Goal: Information Seeking & Learning: Learn about a topic

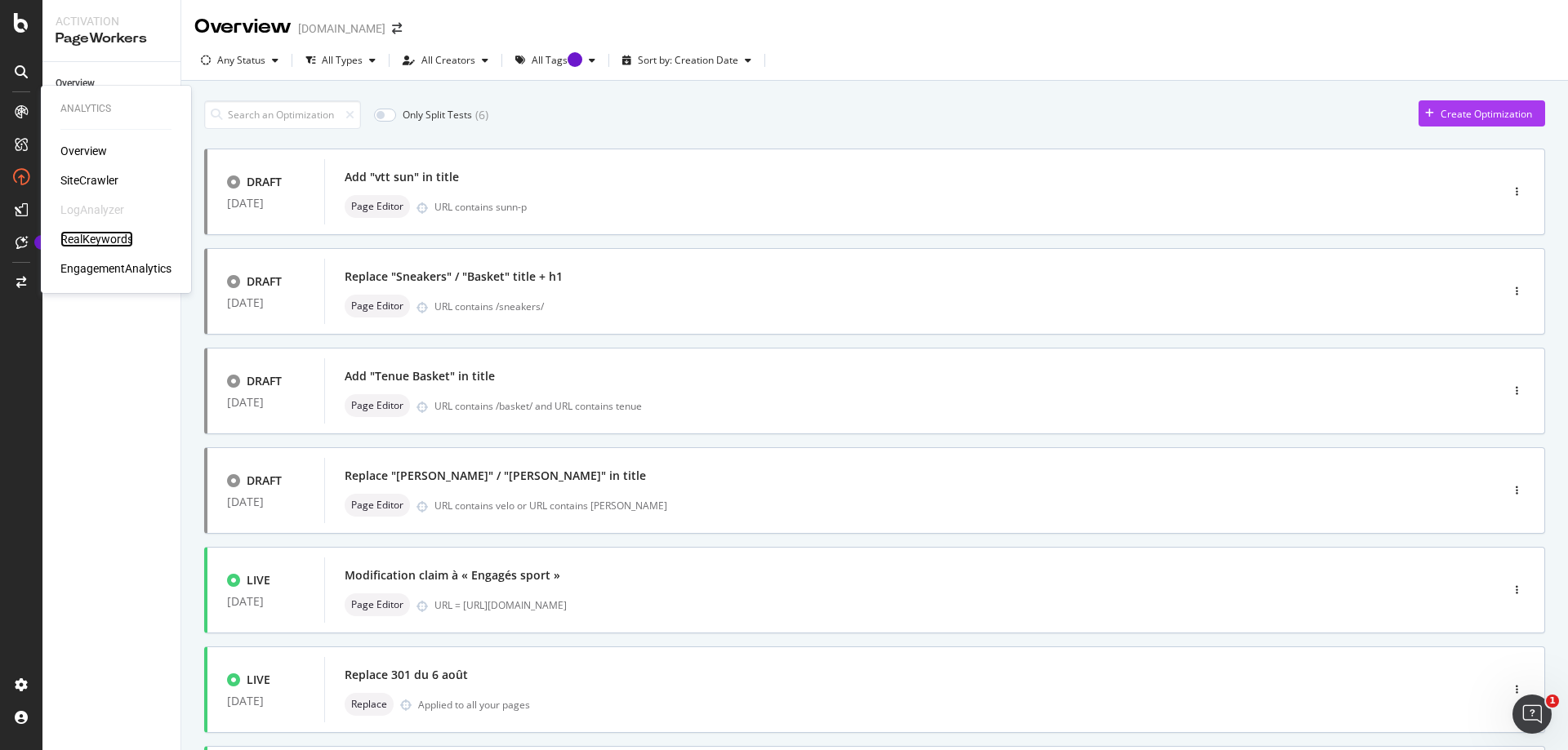
click at [120, 234] on div "RealKeywords" at bounding box center [96, 239] width 72 height 16
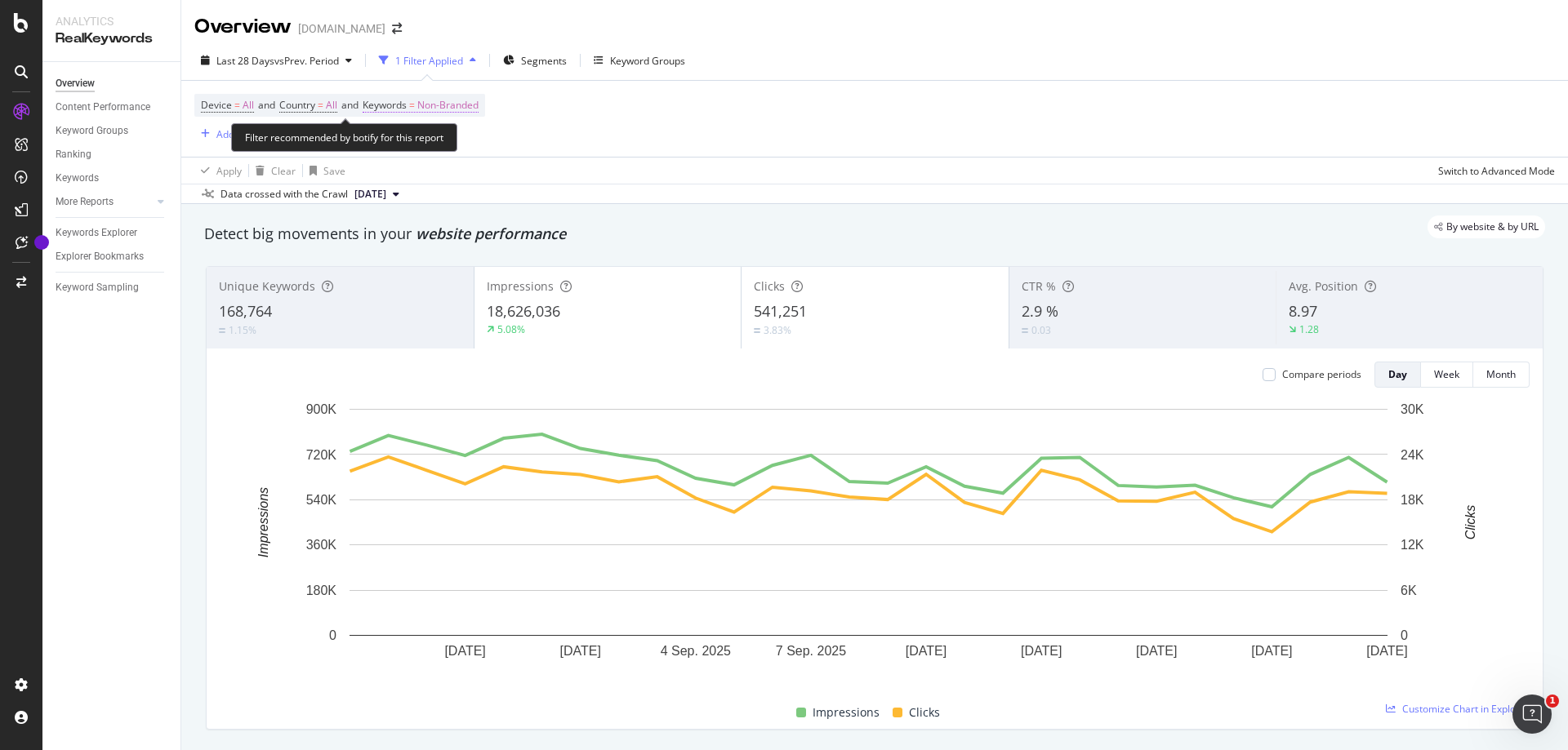
click at [453, 103] on span "Non-Branded" at bounding box center [447, 105] width 61 height 23
click at [455, 140] on div "button" at bounding box center [464, 143] width 19 height 10
click at [627, 126] on div "Device = All and Country = All and Keywords = Non-Branded Add Filter" at bounding box center [875, 119] width 1360 height 76
click at [102, 174] on link "Keywords" at bounding box center [112, 178] width 113 height 17
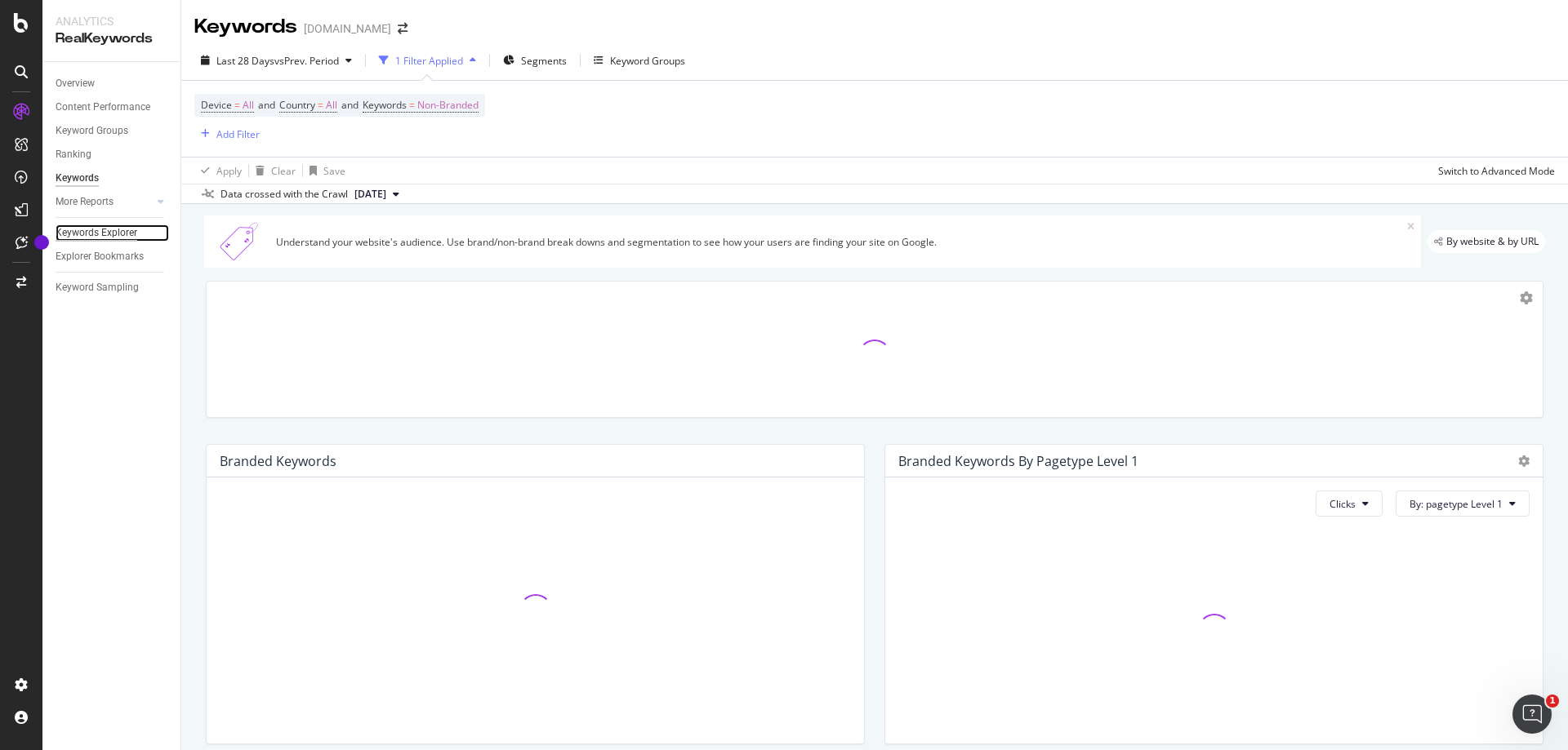
click at [117, 227] on div "Keywords Explorer" at bounding box center [96, 232] width 81 height 17
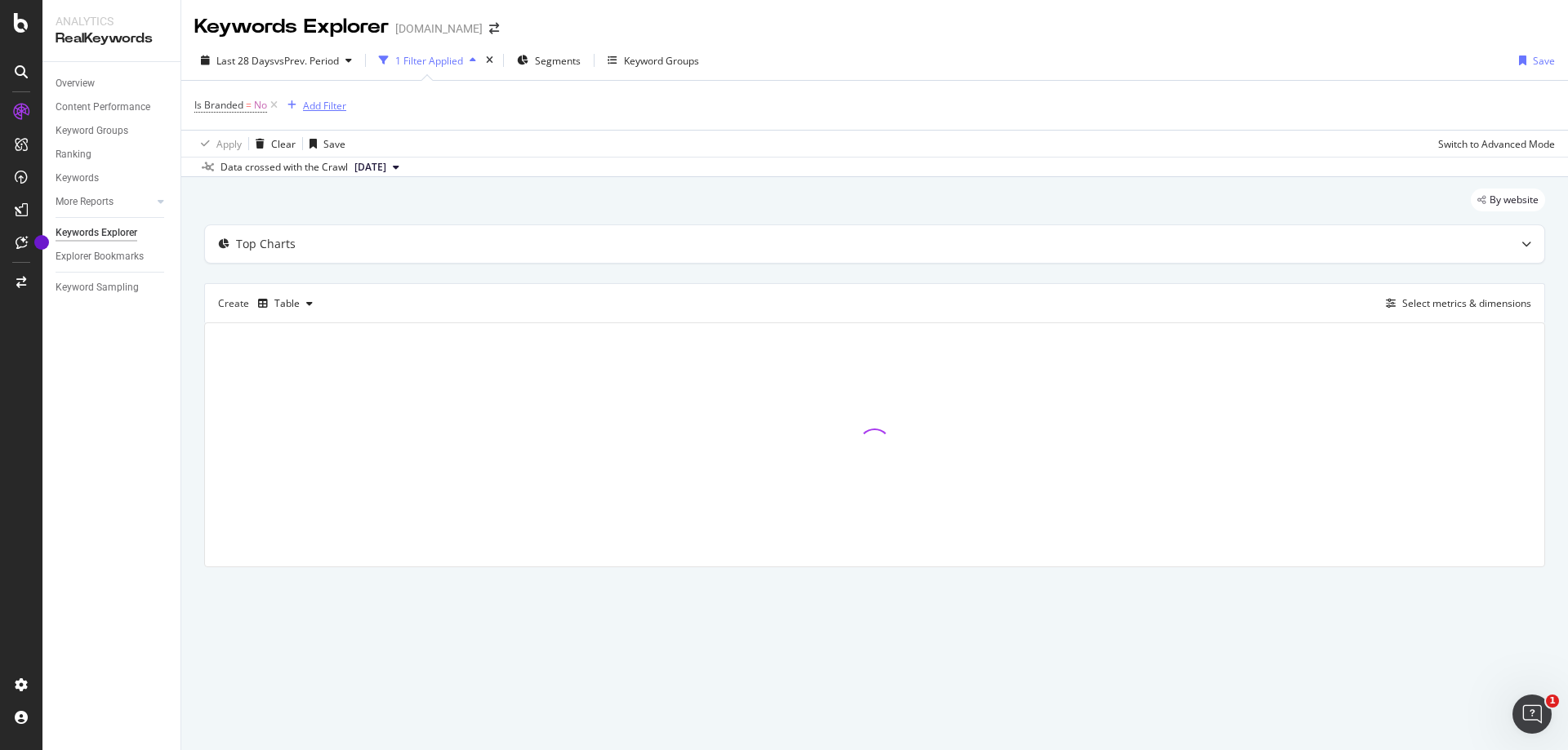
click at [327, 106] on div "Add Filter" at bounding box center [324, 106] width 43 height 14
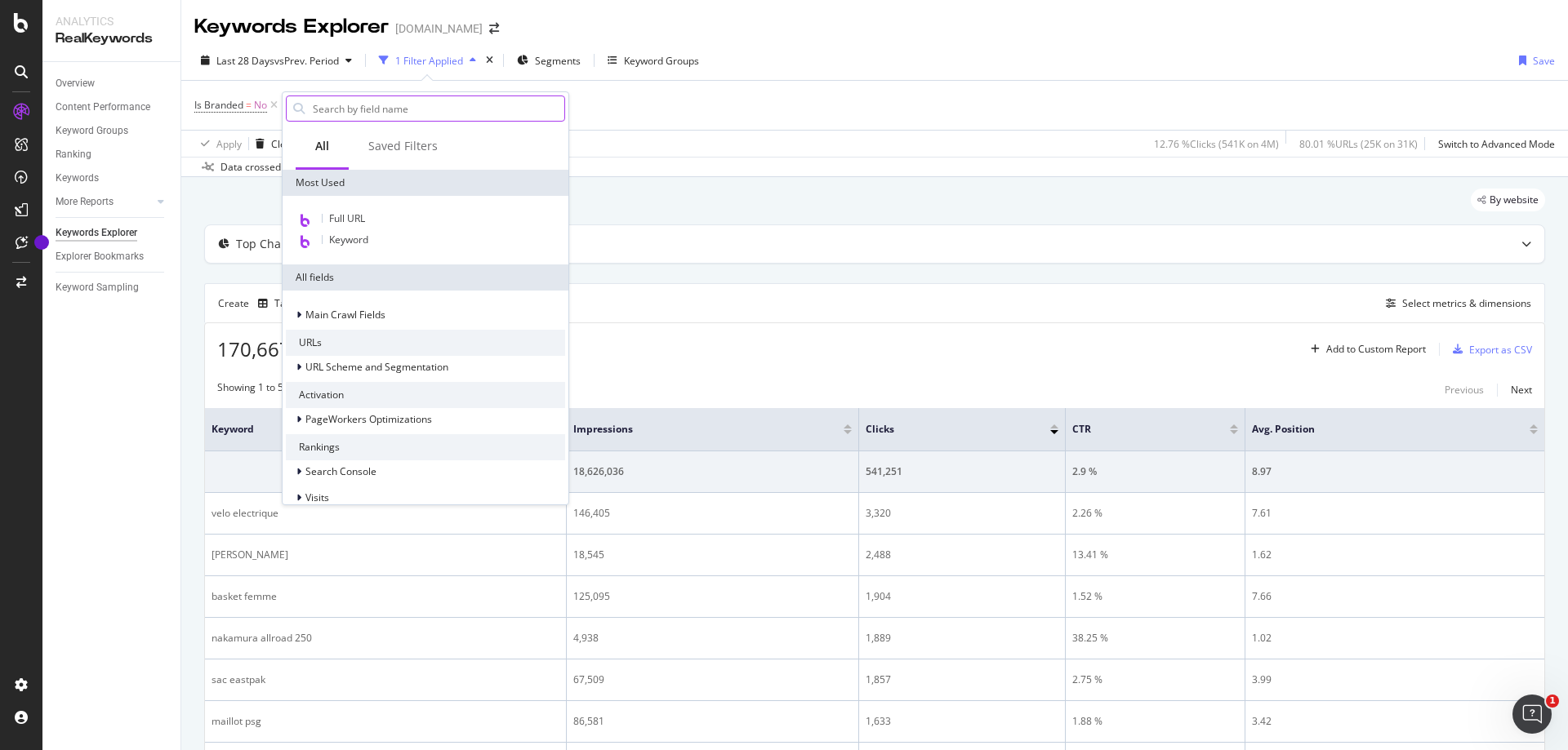
click at [382, 109] on input "text" at bounding box center [437, 109] width 254 height 25
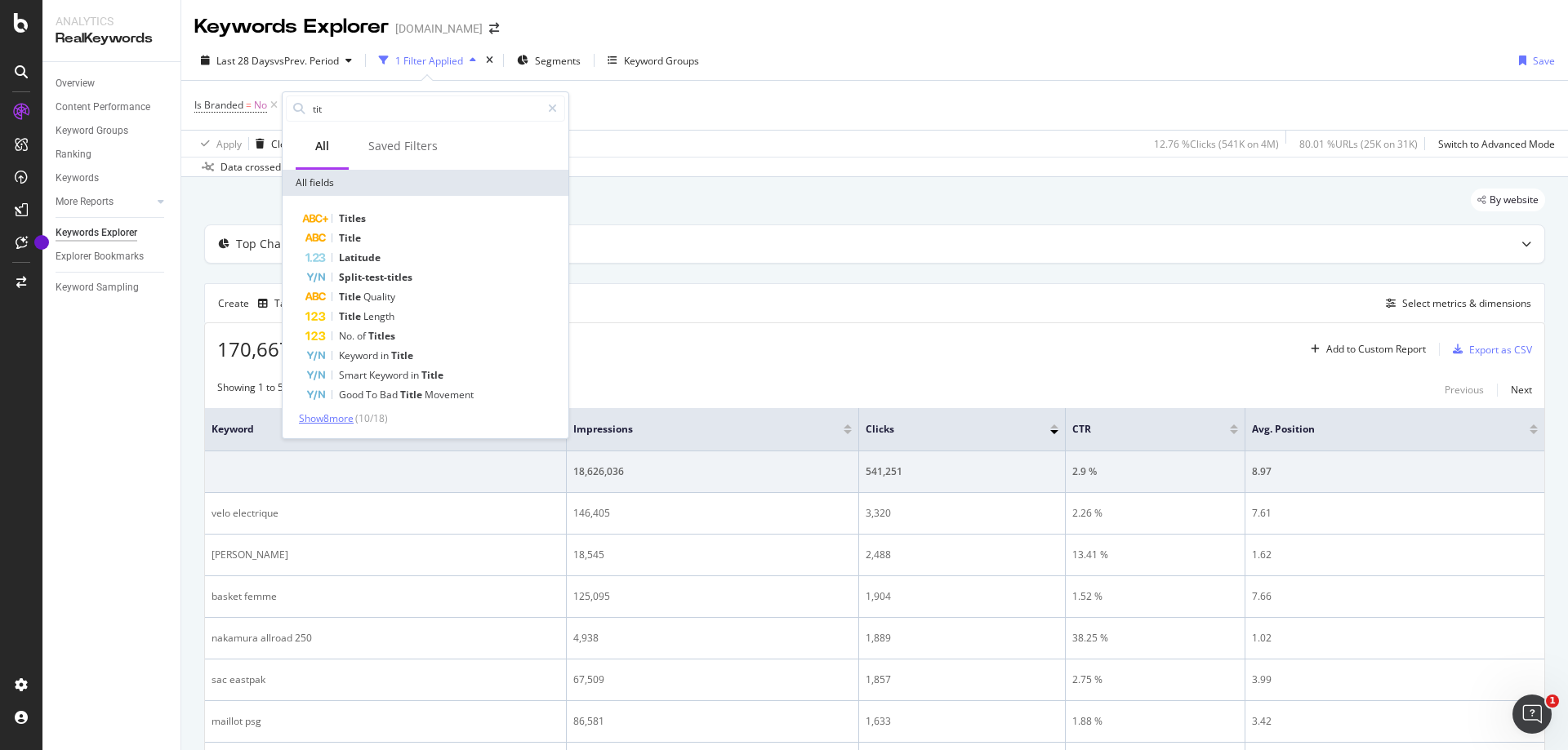
type input "tit"
click at [350, 415] on span "Show 8 more" at bounding box center [326, 419] width 55 height 14
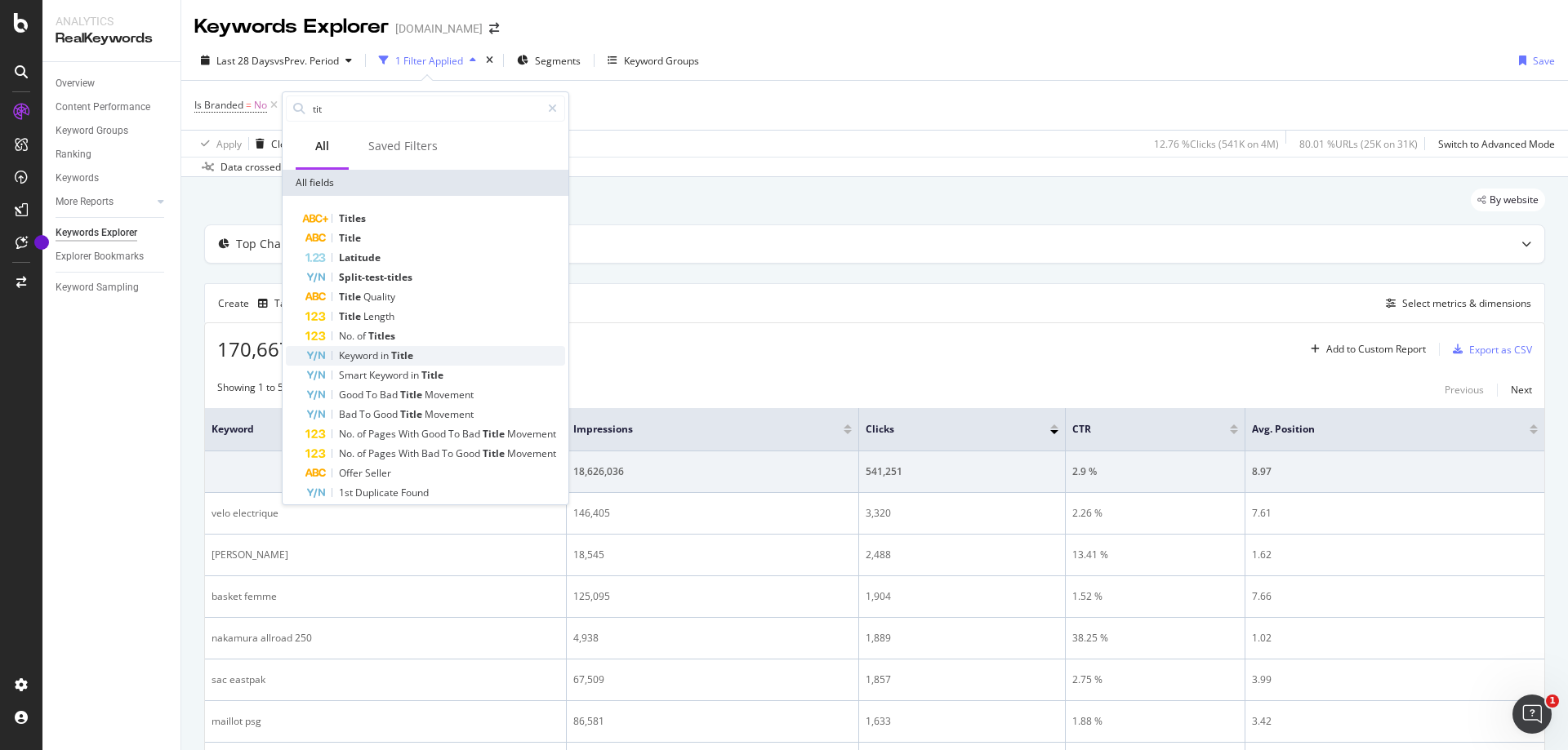
click at [415, 355] on div "Keyword in Title" at bounding box center [436, 356] width 260 height 19
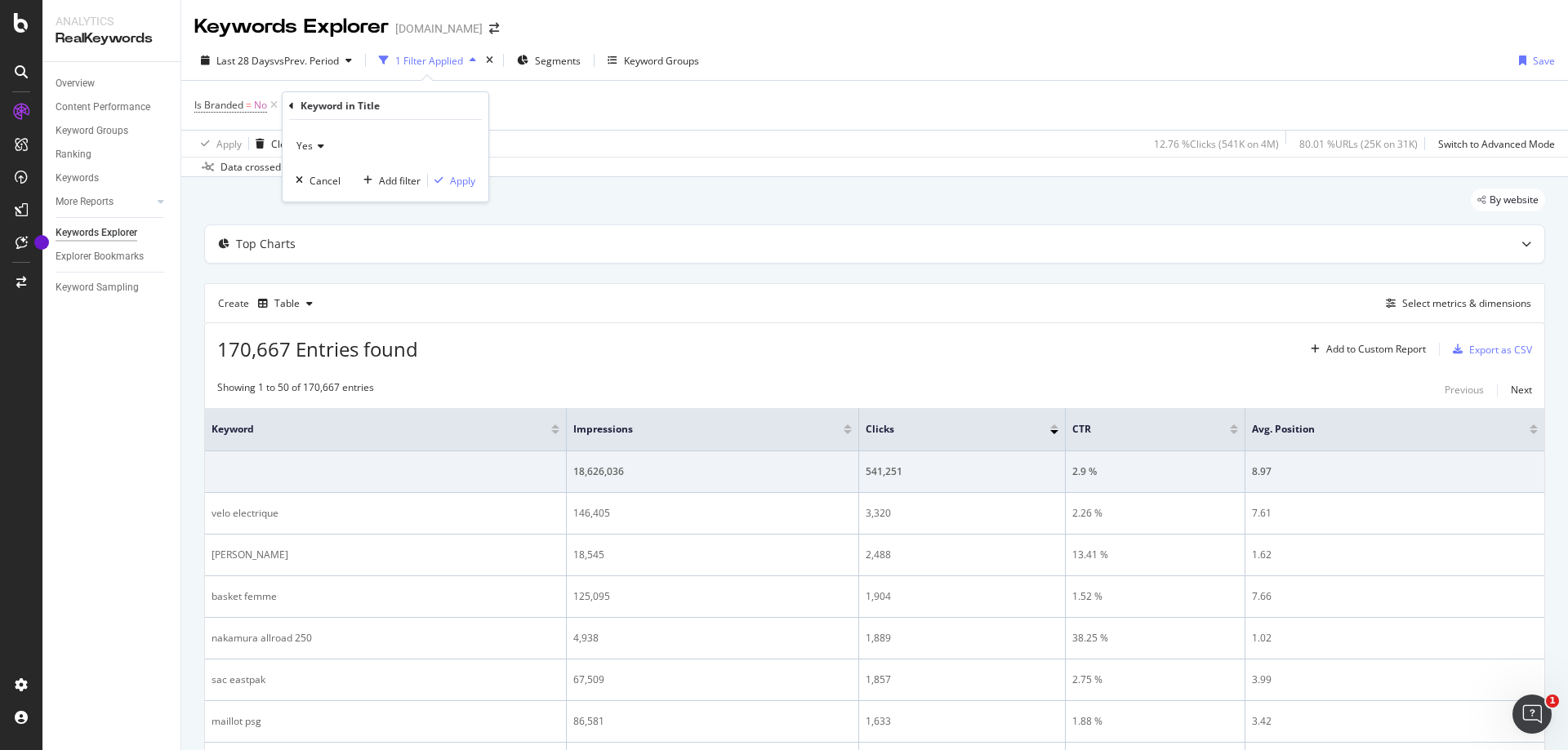
click at [311, 141] on span "Yes" at bounding box center [305, 146] width 16 height 14
click at [323, 202] on div "No" at bounding box center [387, 201] width 175 height 21
click at [457, 179] on div "Apply" at bounding box center [462, 181] width 26 height 14
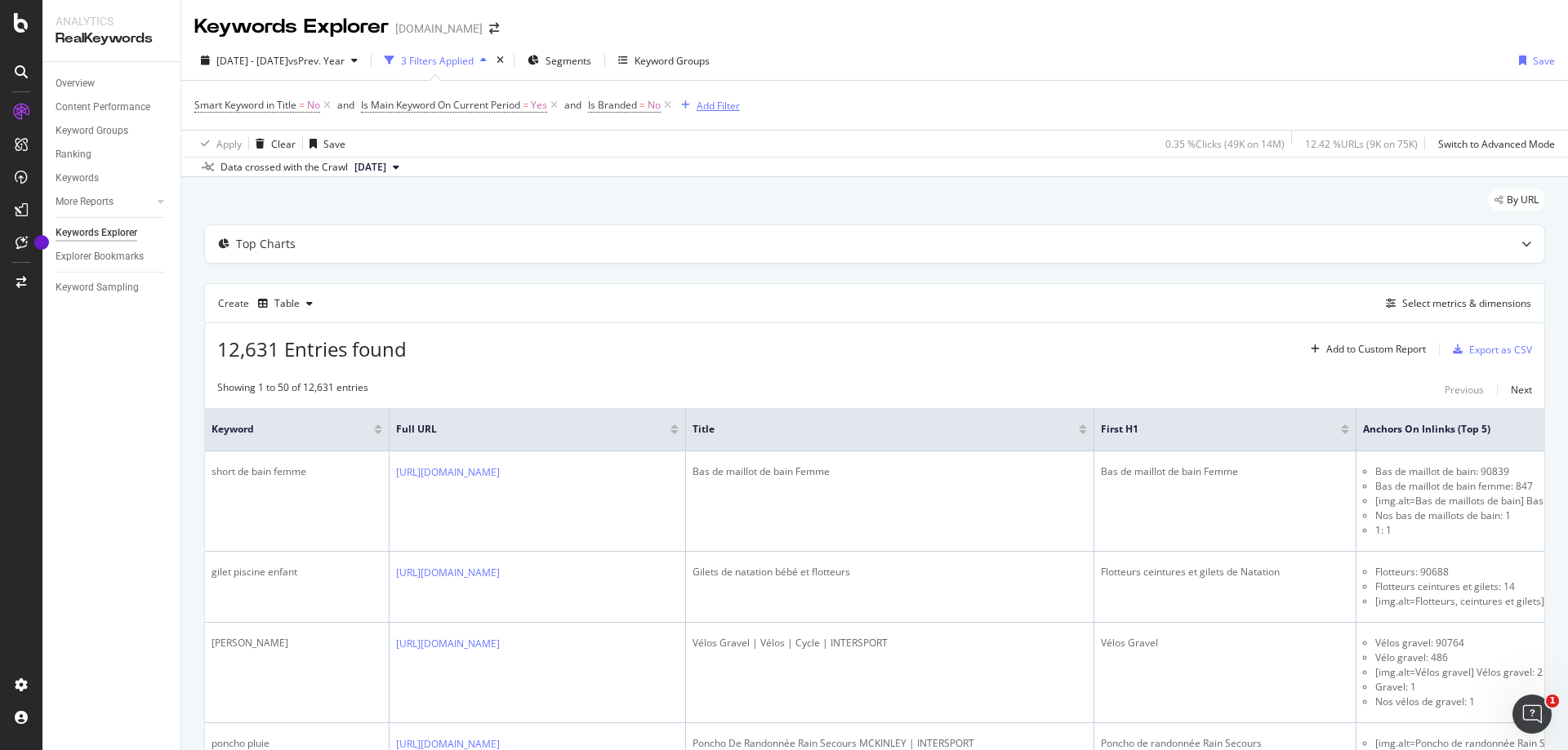
click at [705, 112] on div "Add Filter" at bounding box center [708, 105] width 65 height 18
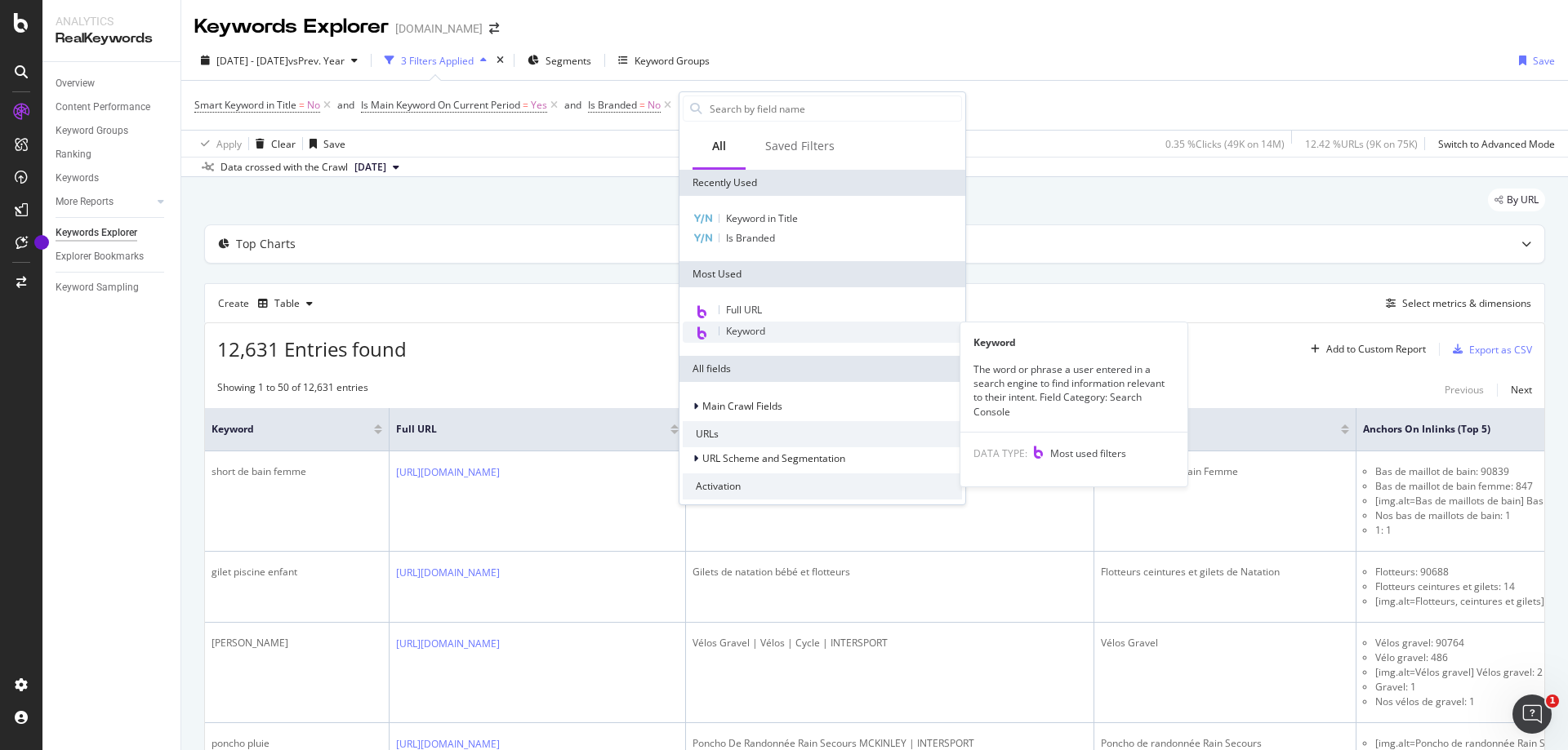
click at [760, 328] on span "Keyword" at bounding box center [746, 331] width 39 height 14
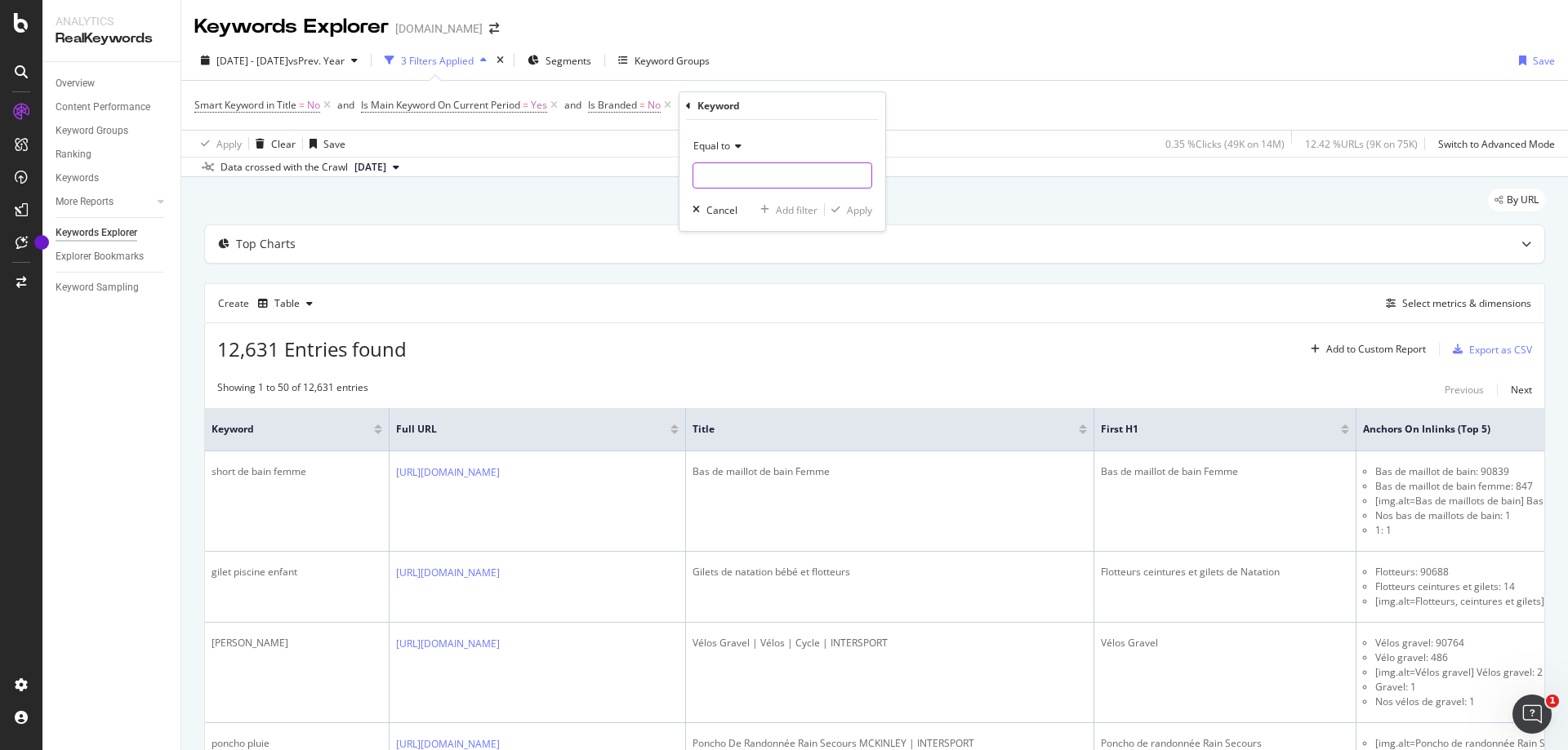
click at [784, 175] on input "text" at bounding box center [783, 176] width 178 height 27
paste input "[PERSON_NAME]"
type input "[PERSON_NAME]"
click at [819, 139] on div "Equal to" at bounding box center [782, 147] width 179 height 27
click at [804, 133] on div "Equal to" at bounding box center [782, 147] width 179 height 27
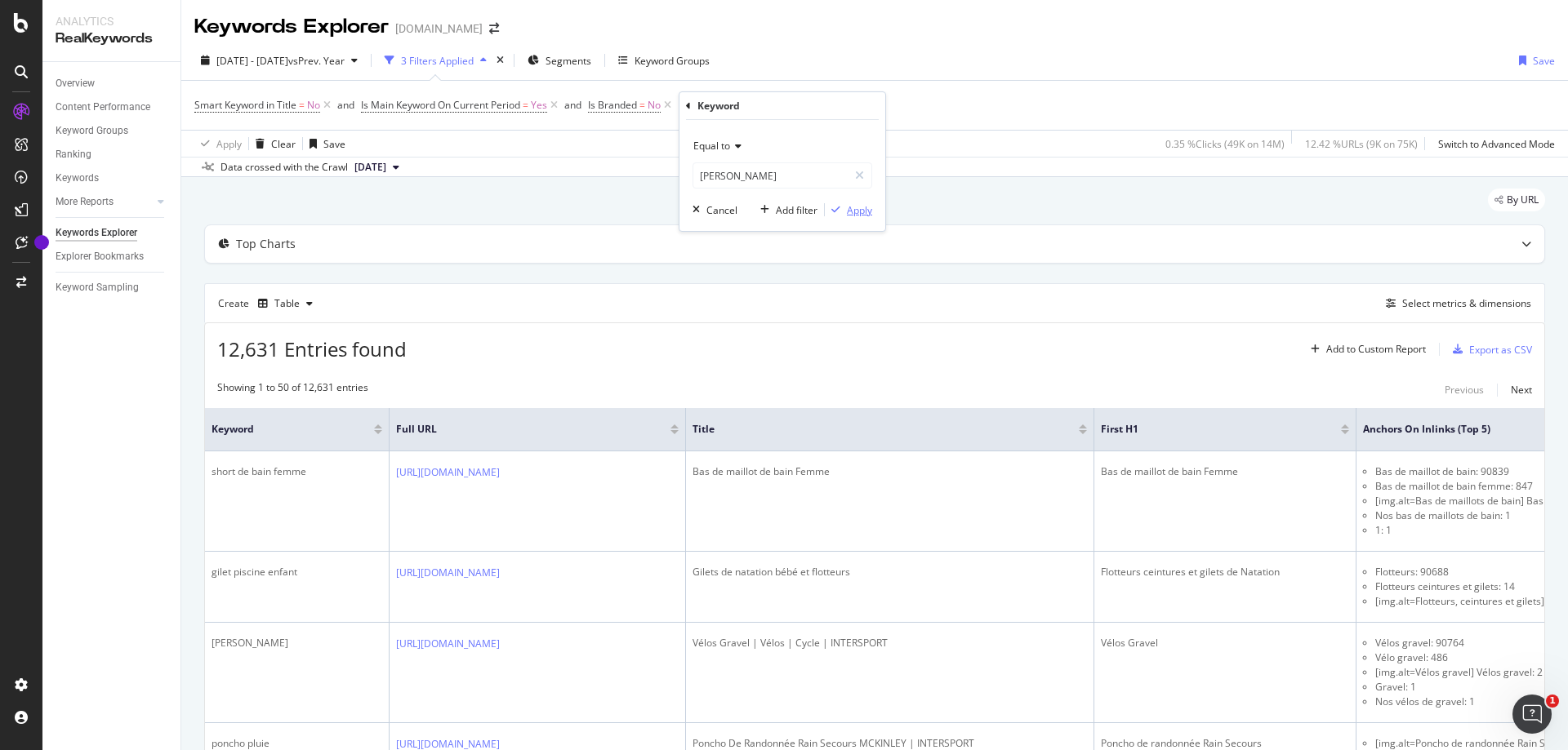
click at [844, 213] on div "button" at bounding box center [836, 209] width 22 height 10
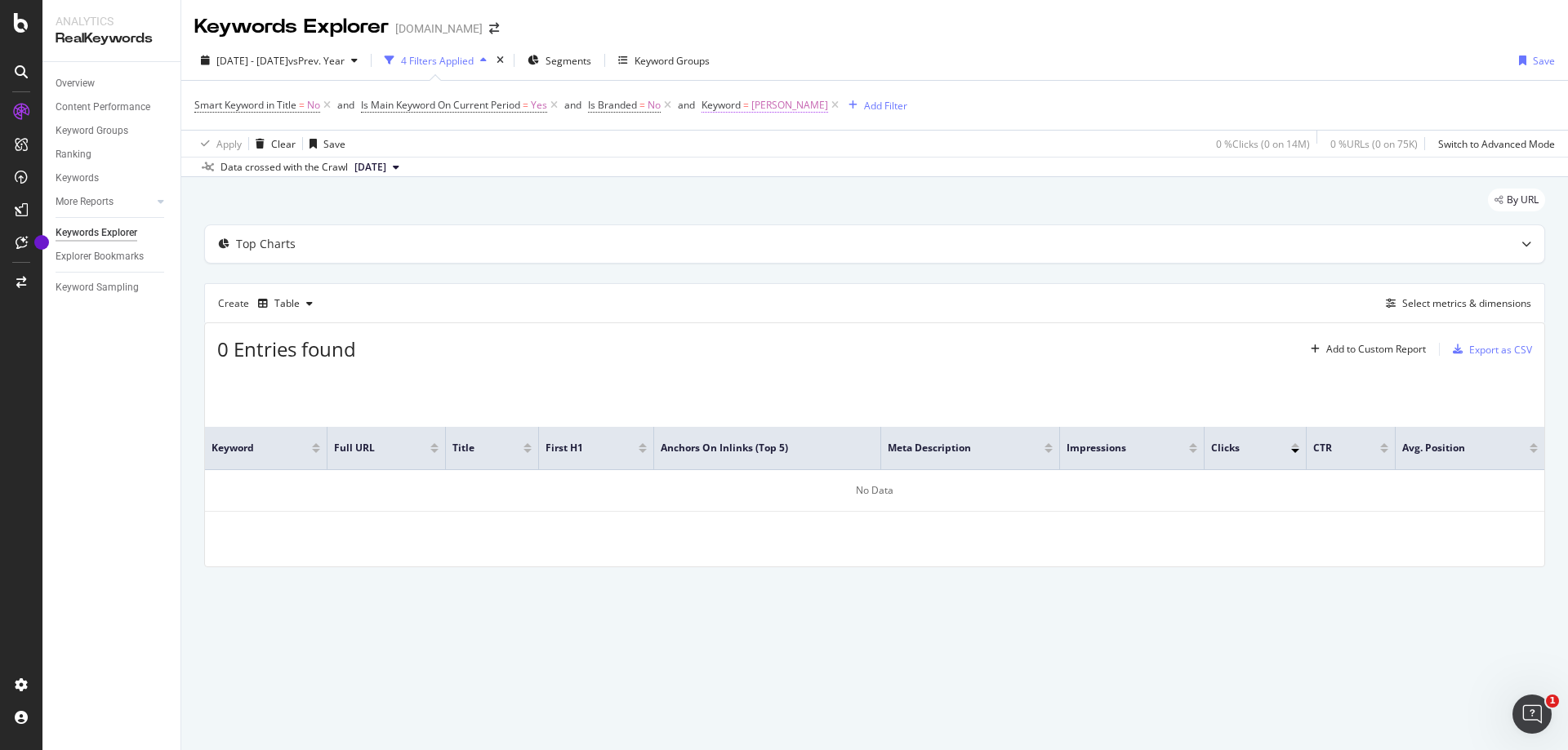
click at [777, 111] on span "[PERSON_NAME]" at bounding box center [789, 105] width 77 height 23
click at [757, 149] on span "Equal to" at bounding box center [739, 143] width 37 height 14
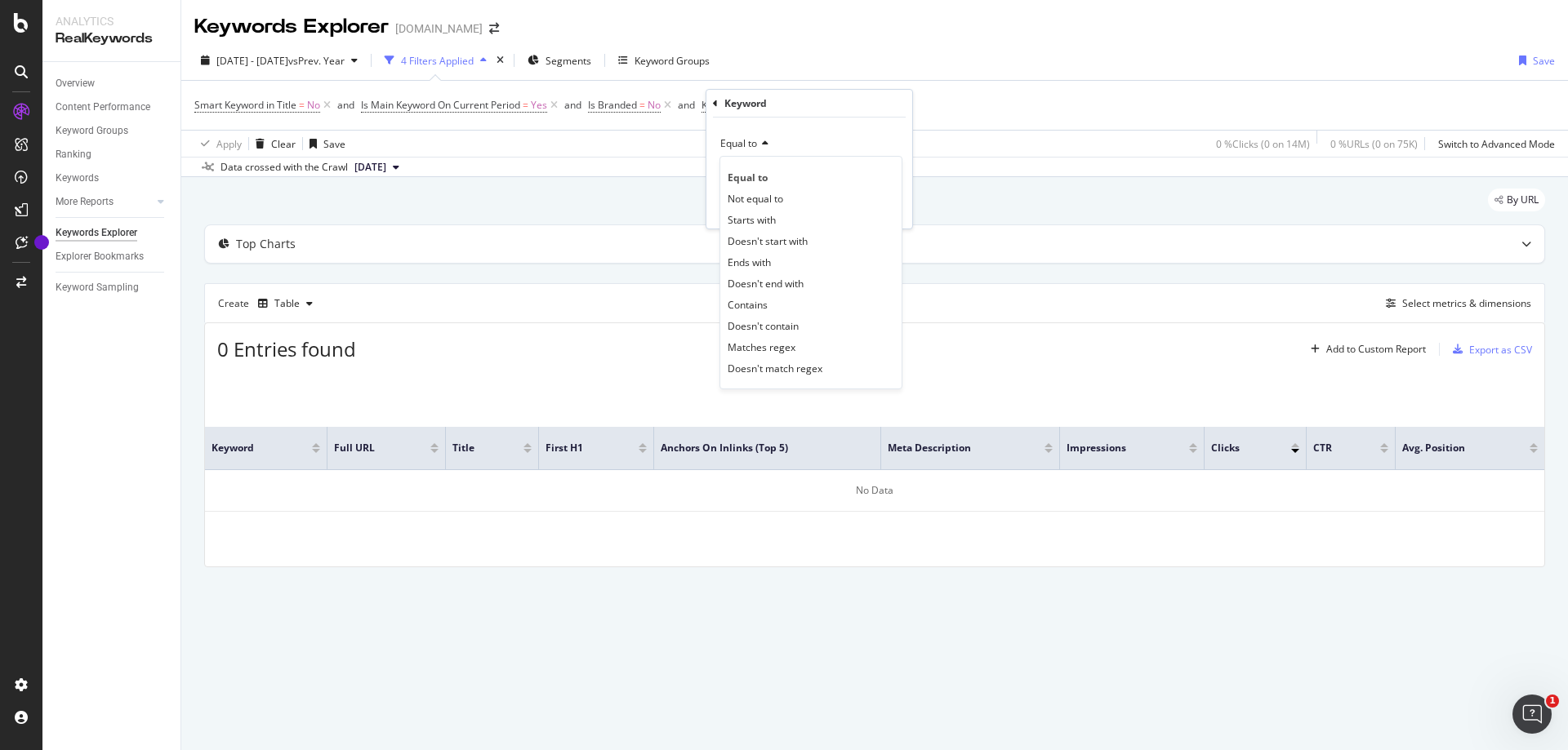
drag, startPoint x: 771, startPoint y: 299, endPoint x: 769, endPoint y: 284, distance: 15.1
click at [771, 299] on div "Contains" at bounding box center [811, 305] width 175 height 21
click at [750, 176] on input "text" at bounding box center [809, 173] width 178 height 27
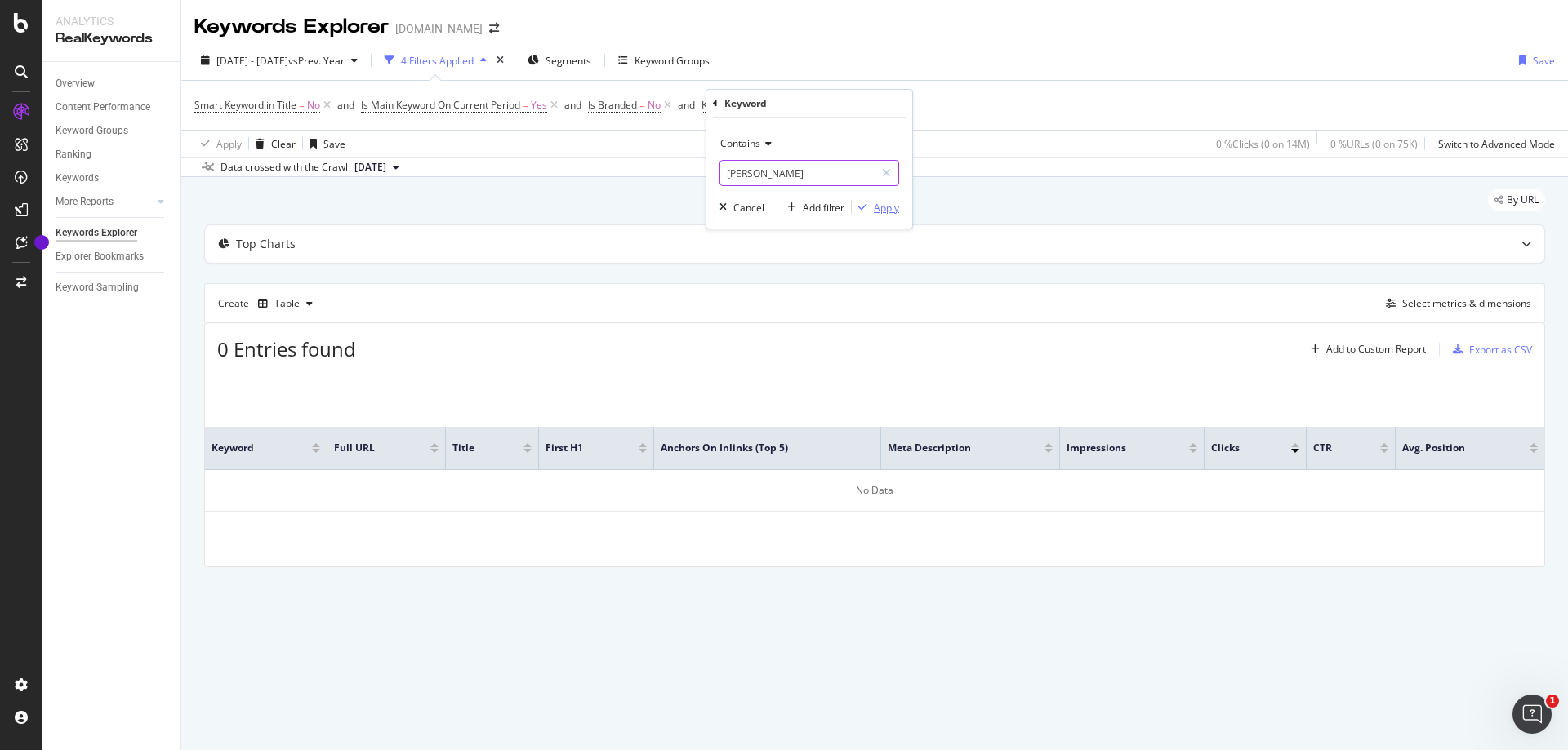
type input "[PERSON_NAME]"
click at [879, 208] on div "Apply" at bounding box center [886, 208] width 26 height 14
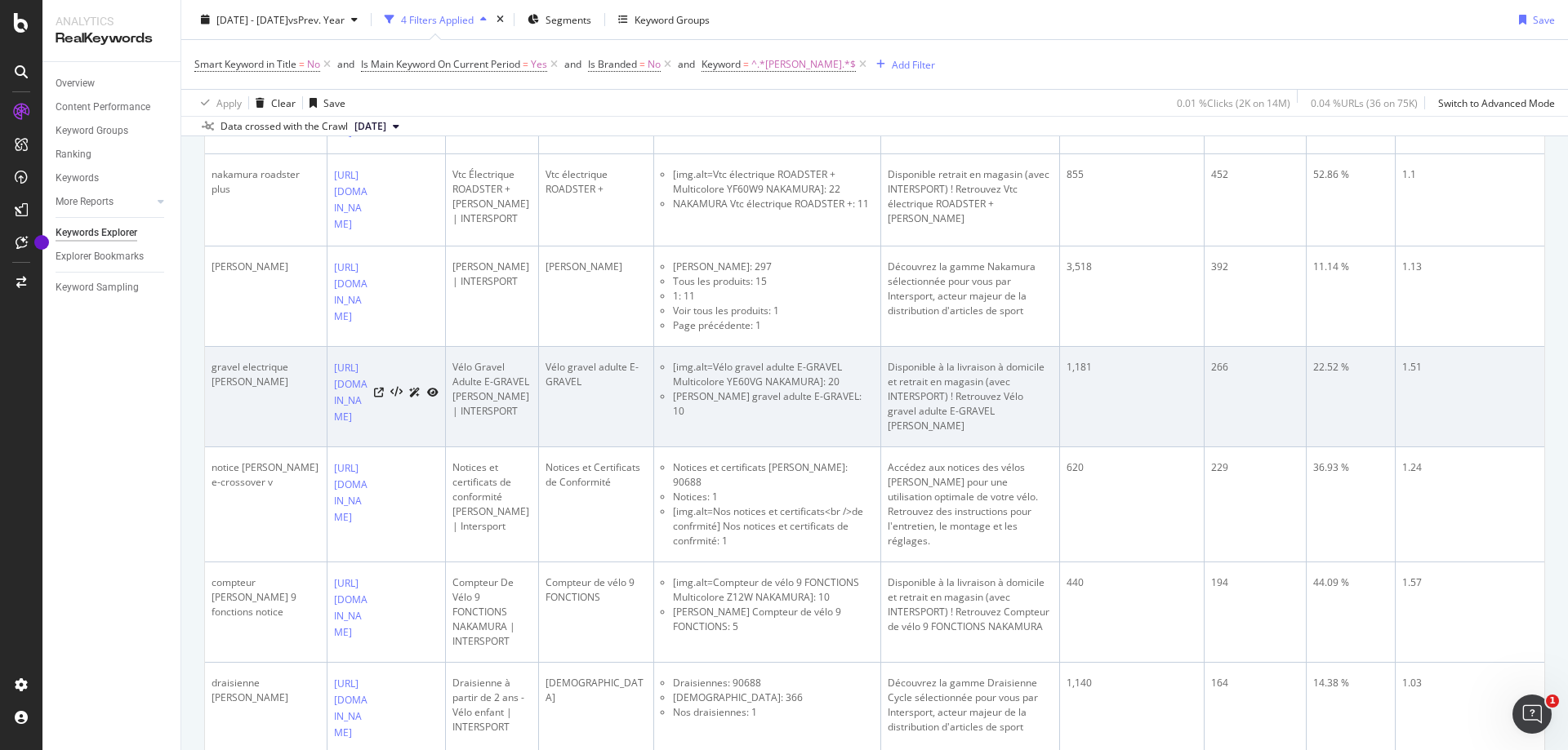
scroll to position [408, 0]
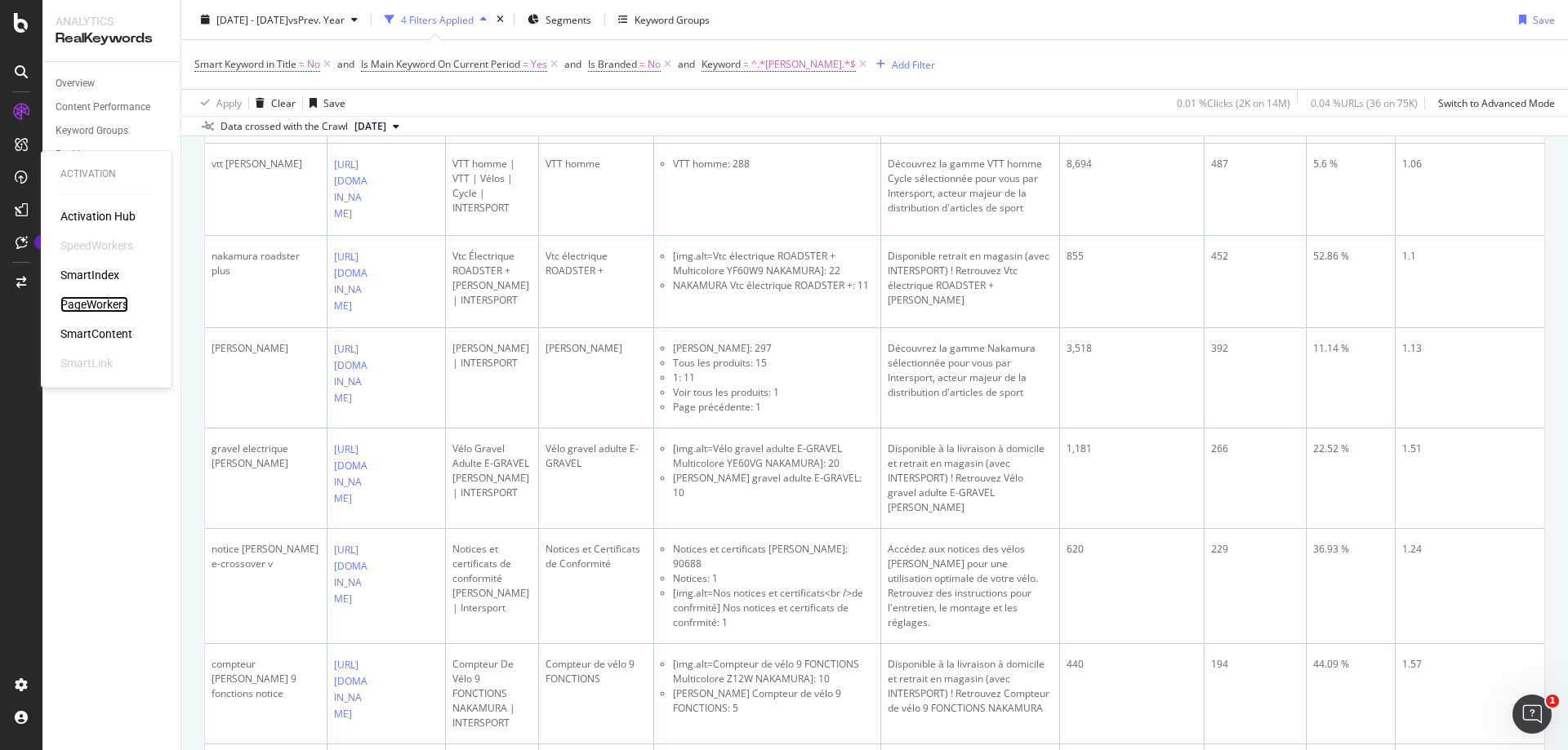
click at [90, 299] on div "PageWorkers" at bounding box center [94, 305] width 68 height 16
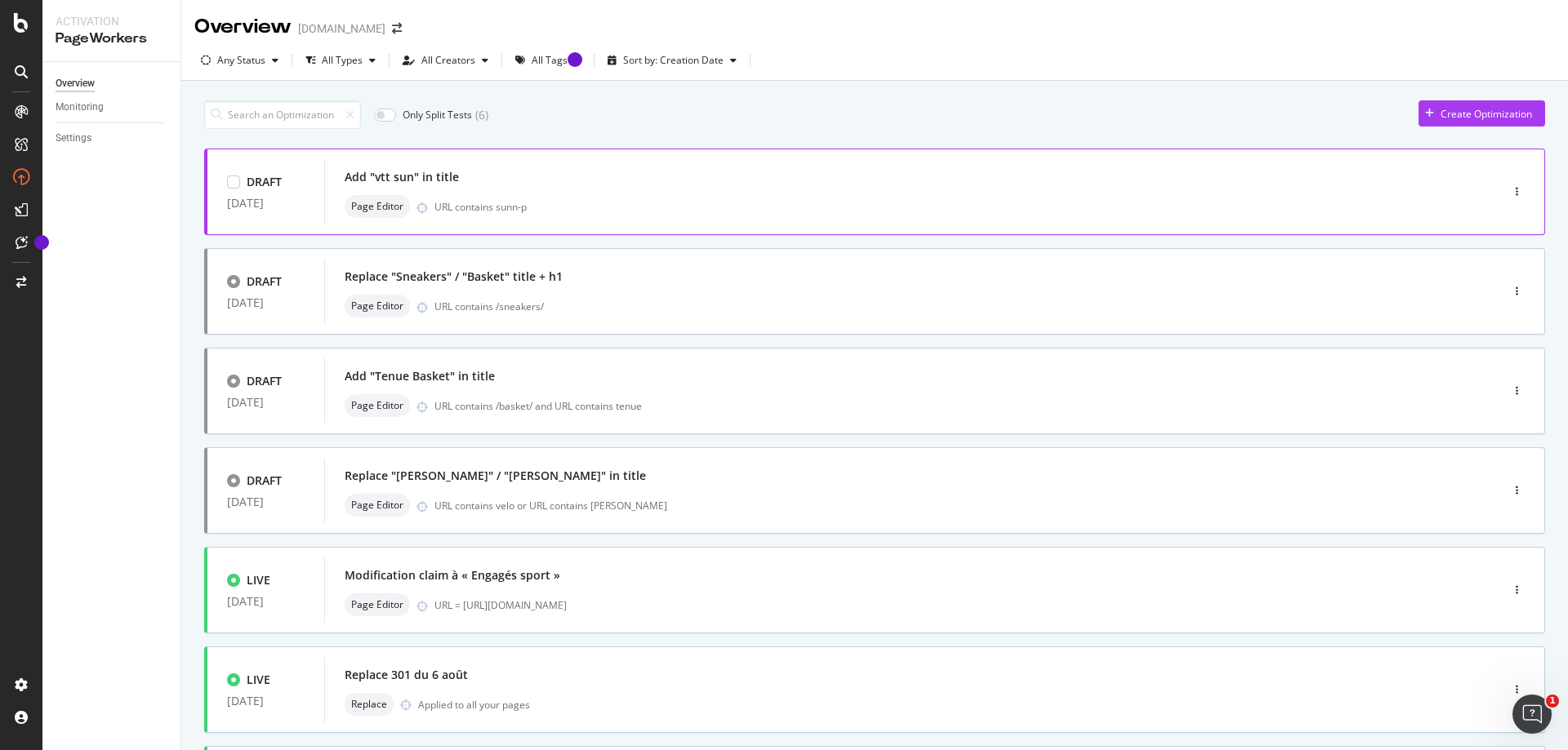
click at [549, 180] on div "Add "vtt sun" in title" at bounding box center [887, 178] width 1086 height 23
